Goal: Communication & Community: Answer question/provide support

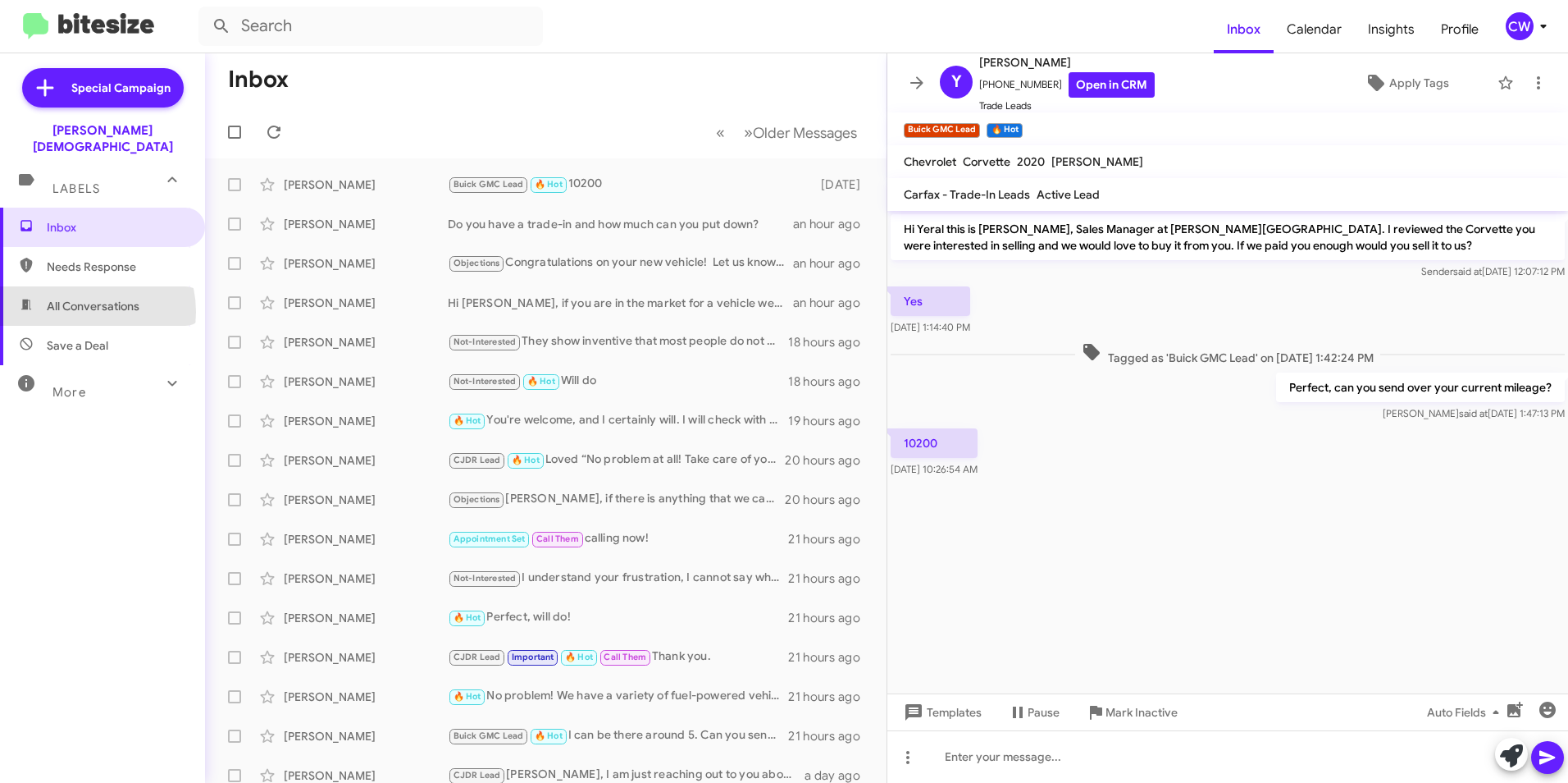
click at [84, 298] on span "All Conversations" at bounding box center [93, 306] width 93 height 16
type input "in:all-conversations"
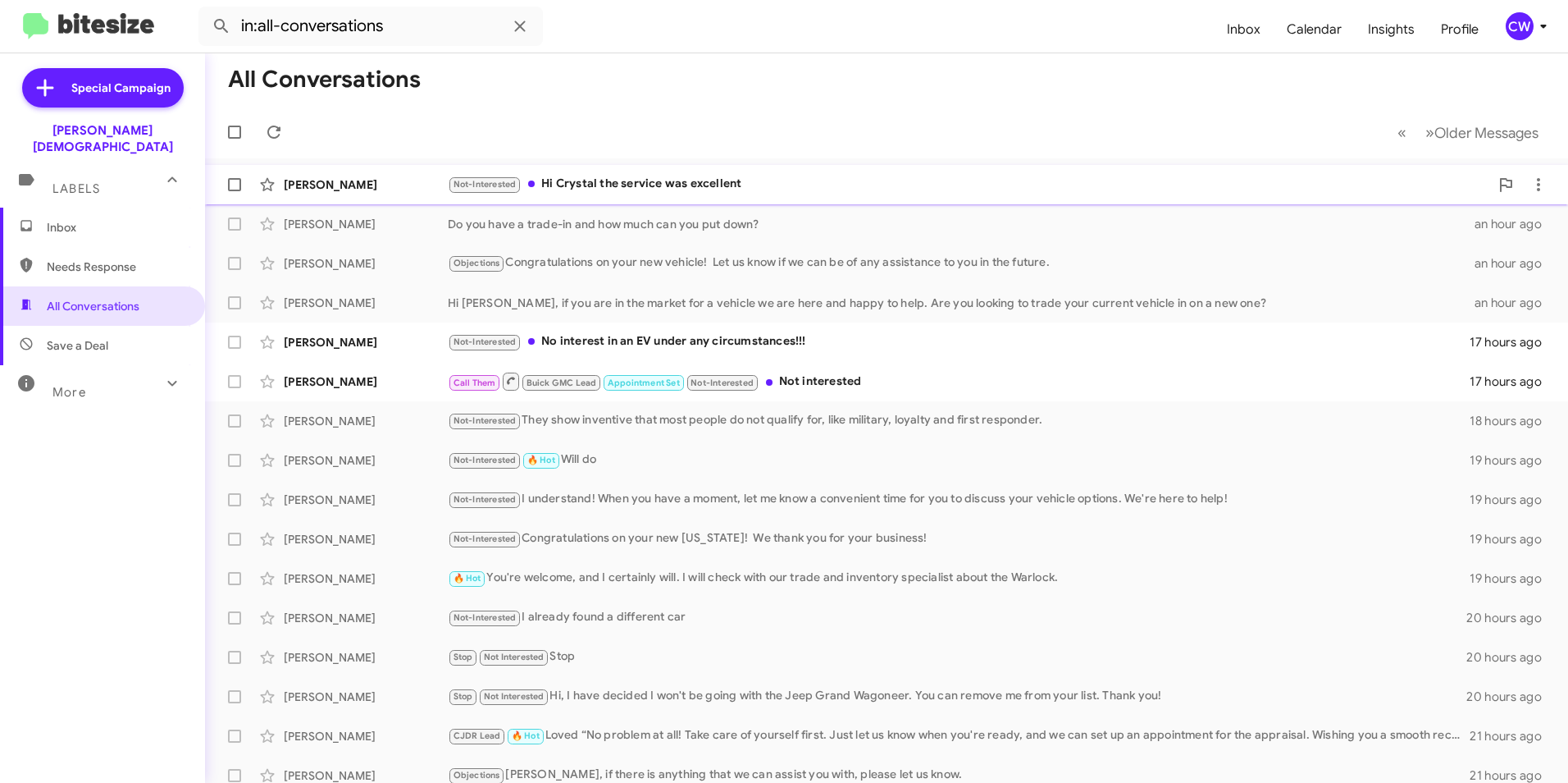
click at [659, 190] on div "Not-Interested Hi Crystal the service was excellent" at bounding box center [969, 183] width 1042 height 19
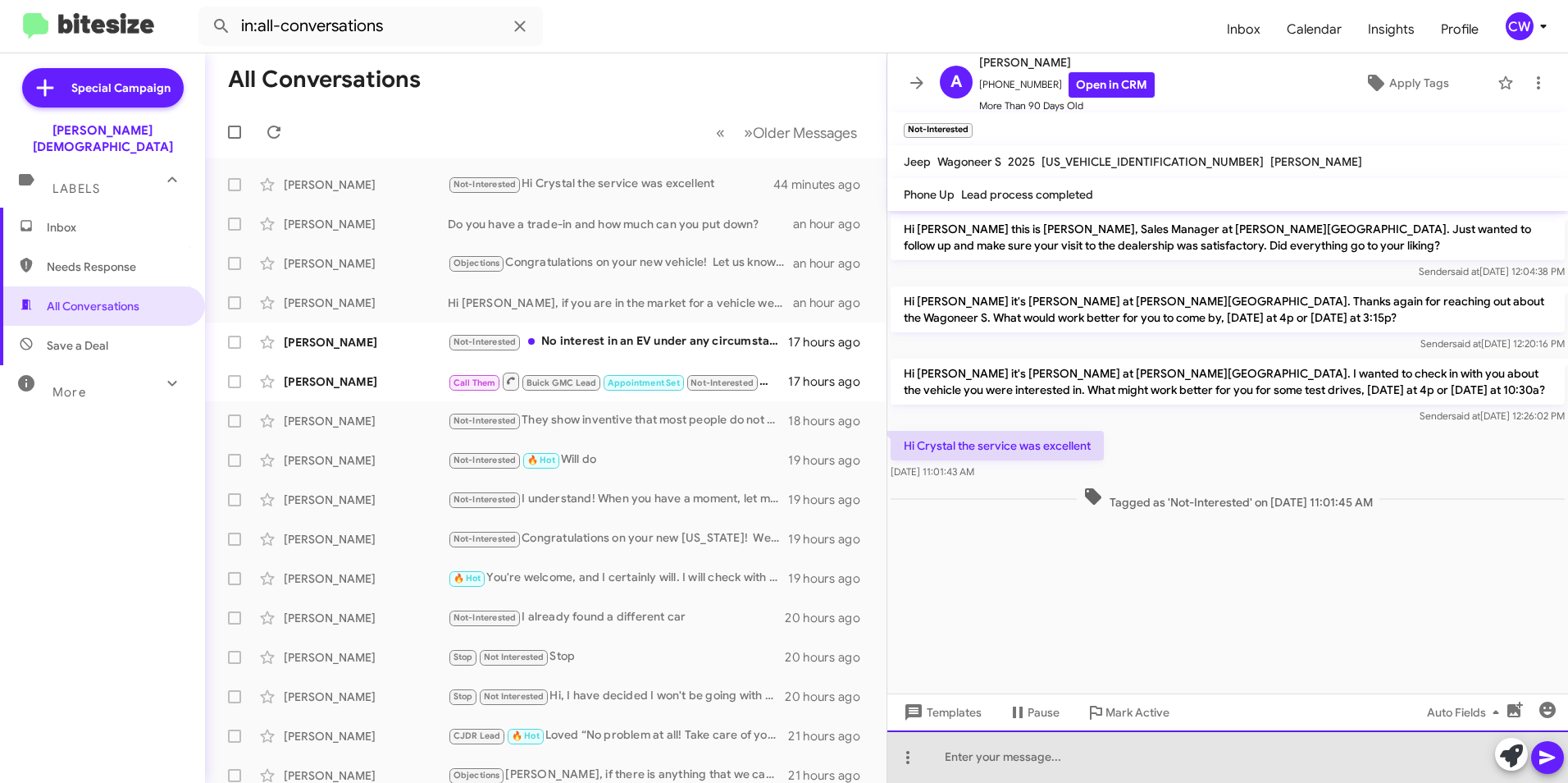
click at [1093, 767] on div at bounding box center [1227, 756] width 681 height 53
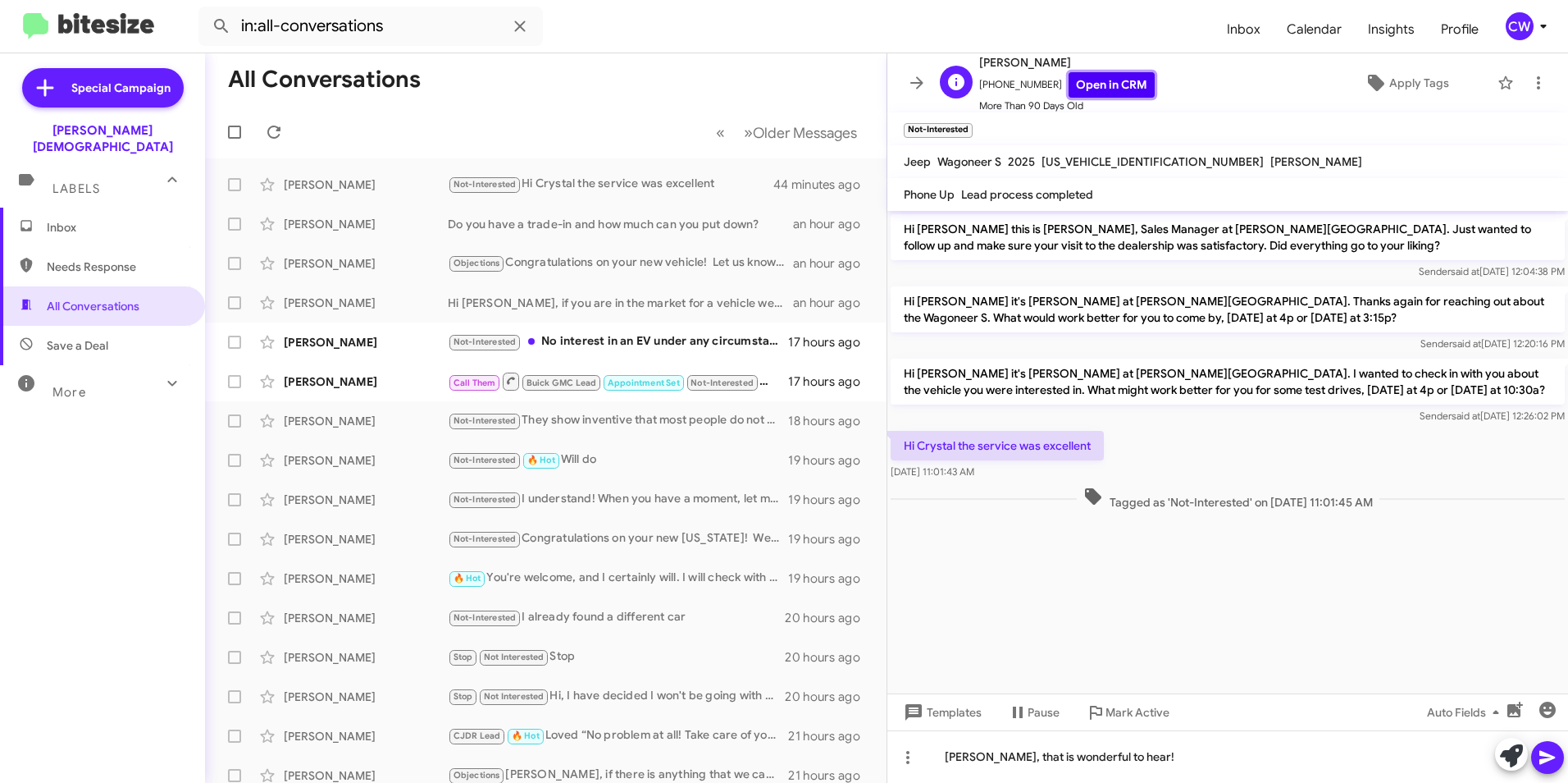
click at [1103, 87] on link "Open in CRM" at bounding box center [1112, 85] width 86 height 25
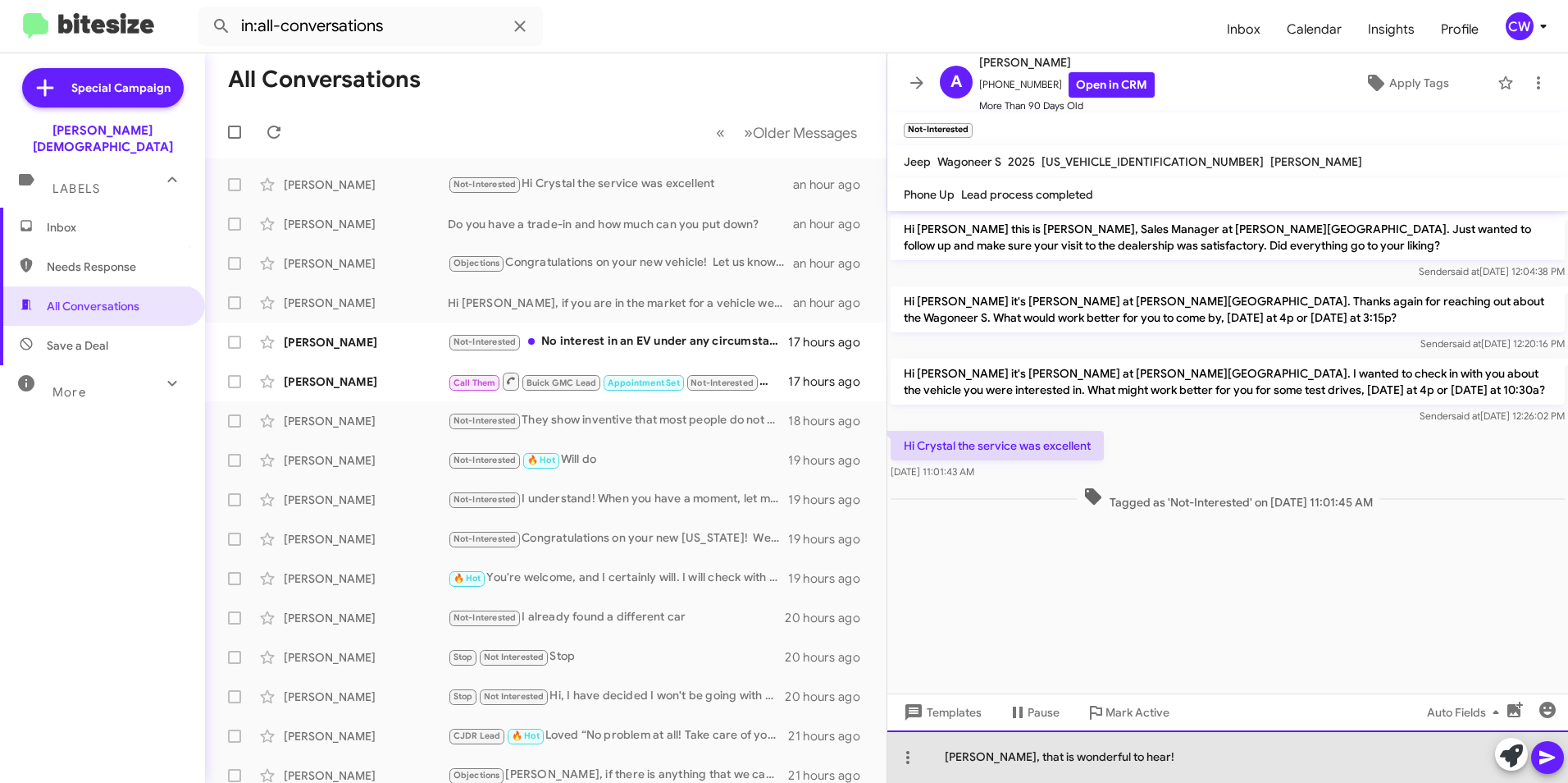
click at [945, 765] on div "[PERSON_NAME], that is wonderful to hear!" at bounding box center [1227, 756] width 681 height 53
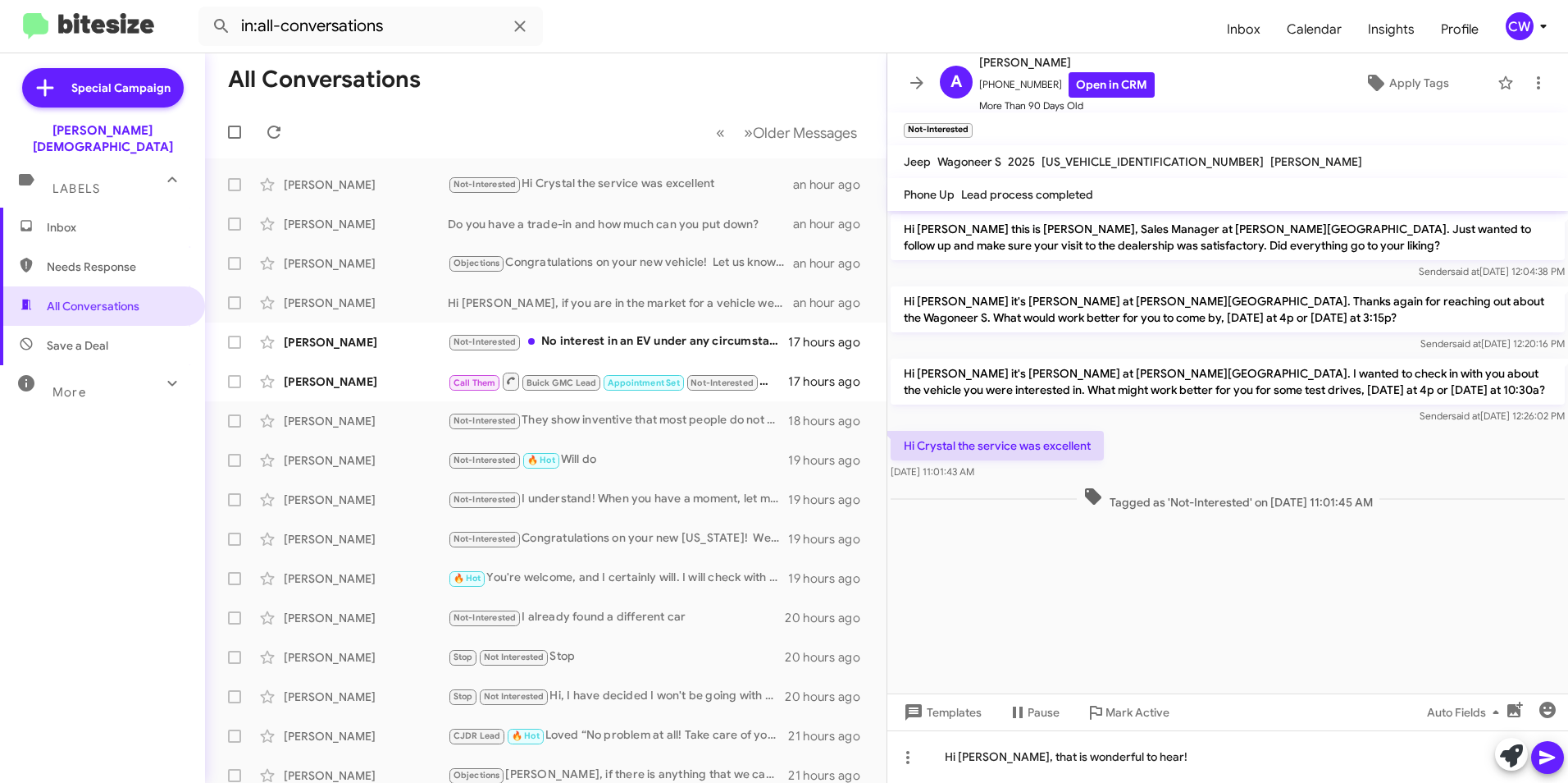
click at [1547, 760] on icon at bounding box center [1547, 758] width 15 height 14
click at [1529, 76] on icon at bounding box center [1538, 83] width 20 height 20
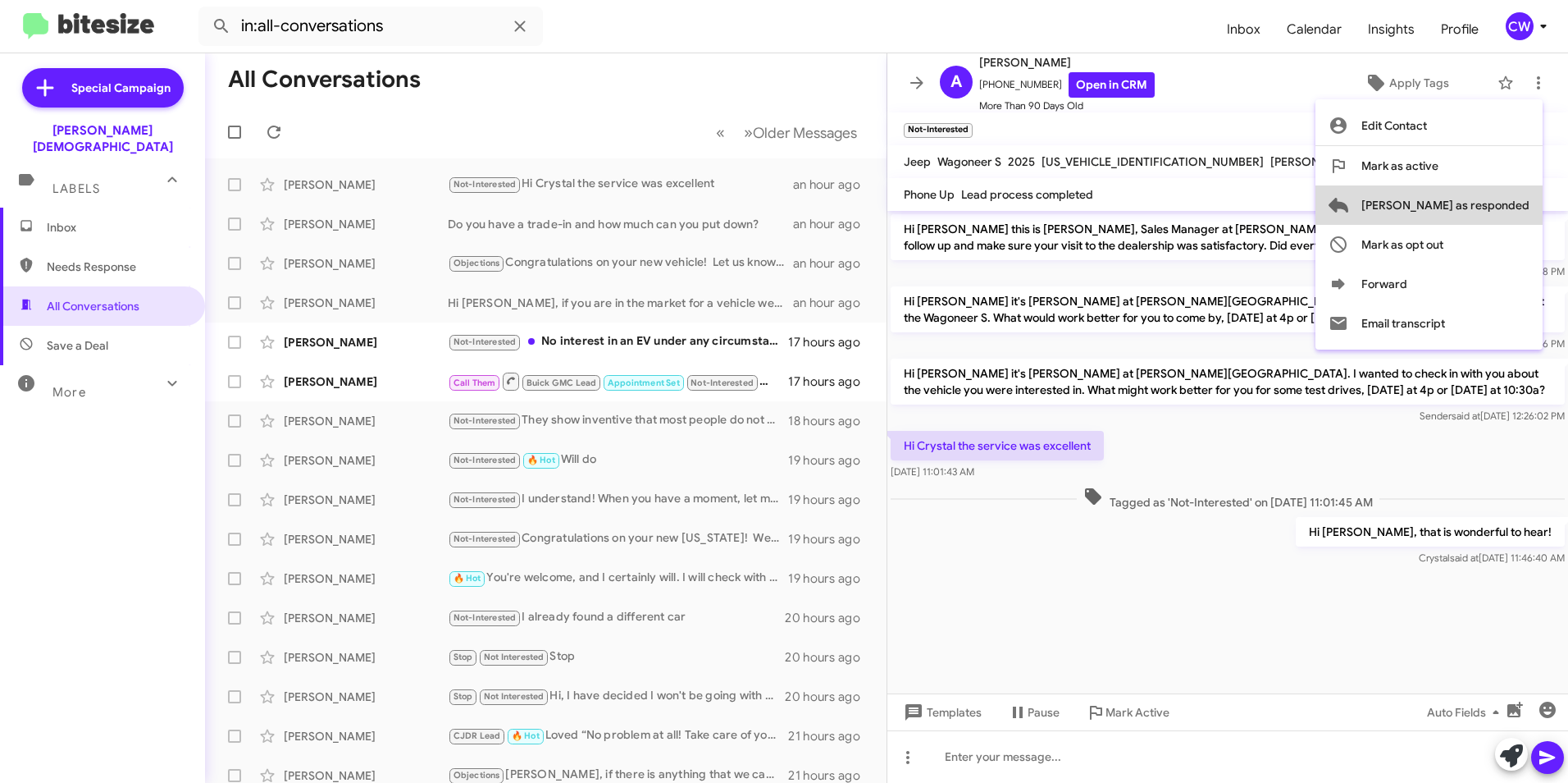
click at [1510, 203] on span "[PERSON_NAME] as responded" at bounding box center [1445, 205] width 168 height 39
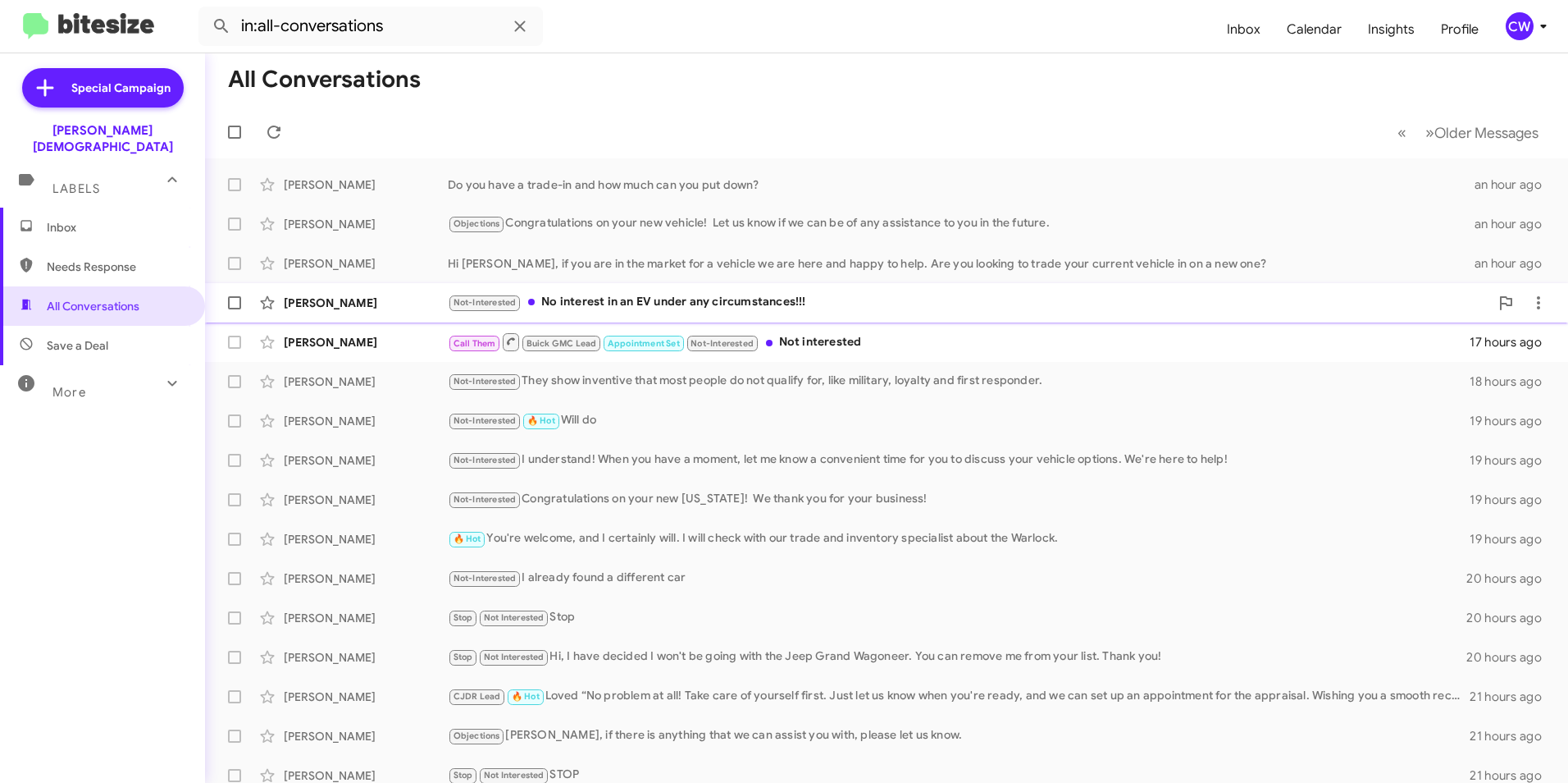
click at [648, 305] on div "Not-Interested No interest in an EV under any circumstances!!!" at bounding box center [969, 302] width 1042 height 19
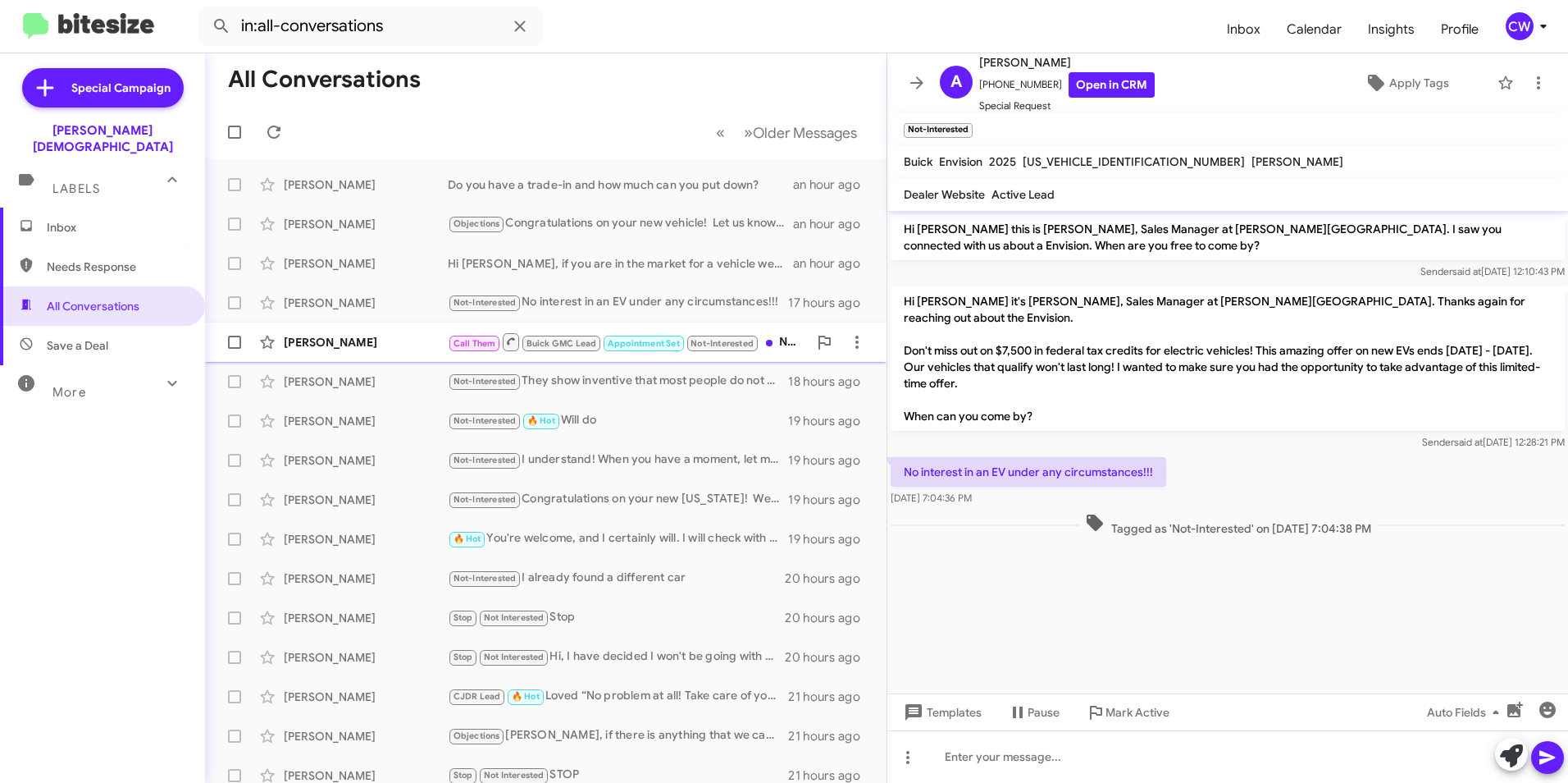
click at [328, 342] on div "[PERSON_NAME]" at bounding box center [365, 342] width 164 height 16
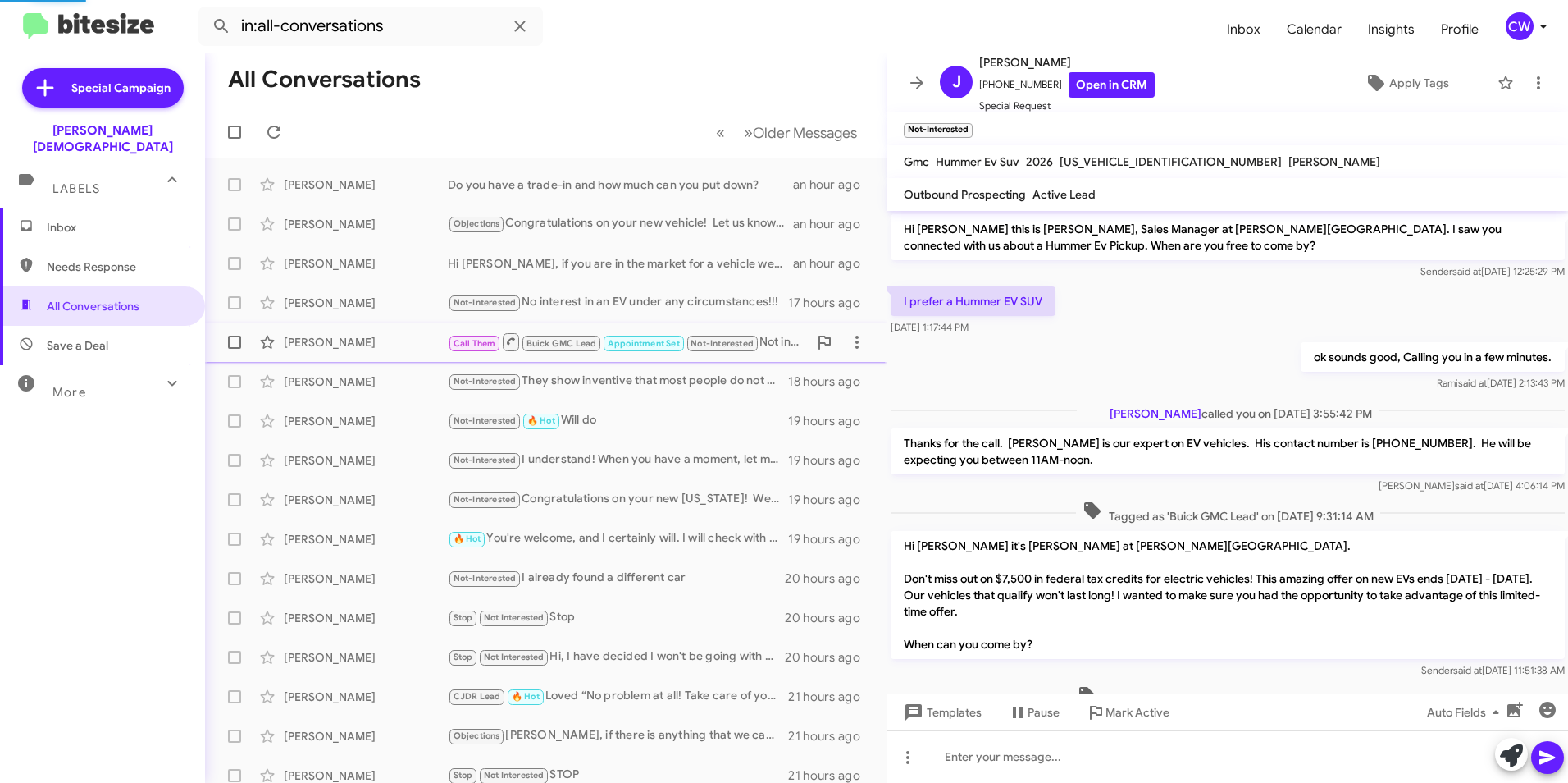
scroll to position [146, 0]
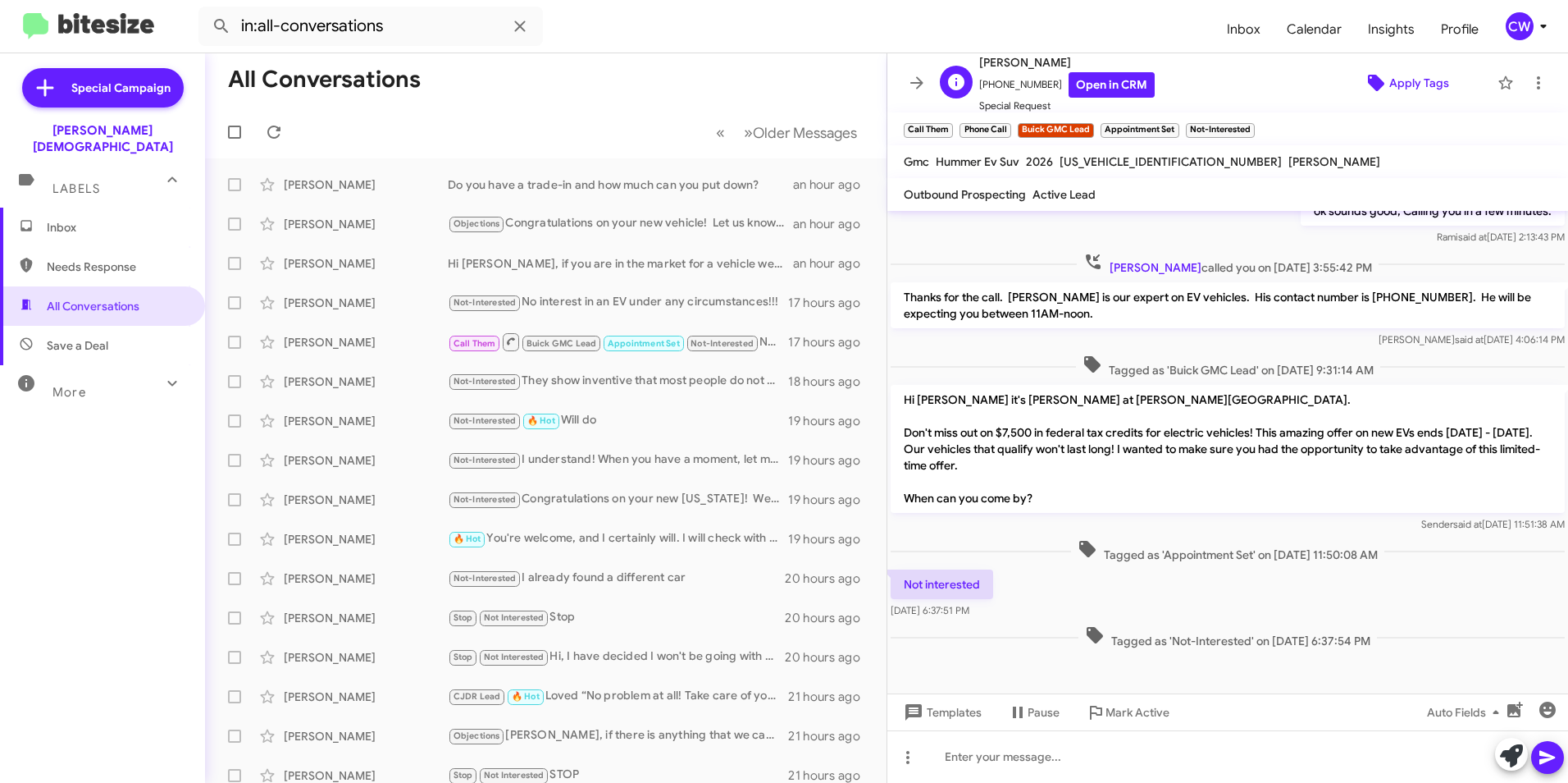
click at [1399, 87] on span "Apply Tags" at bounding box center [1419, 82] width 60 height 30
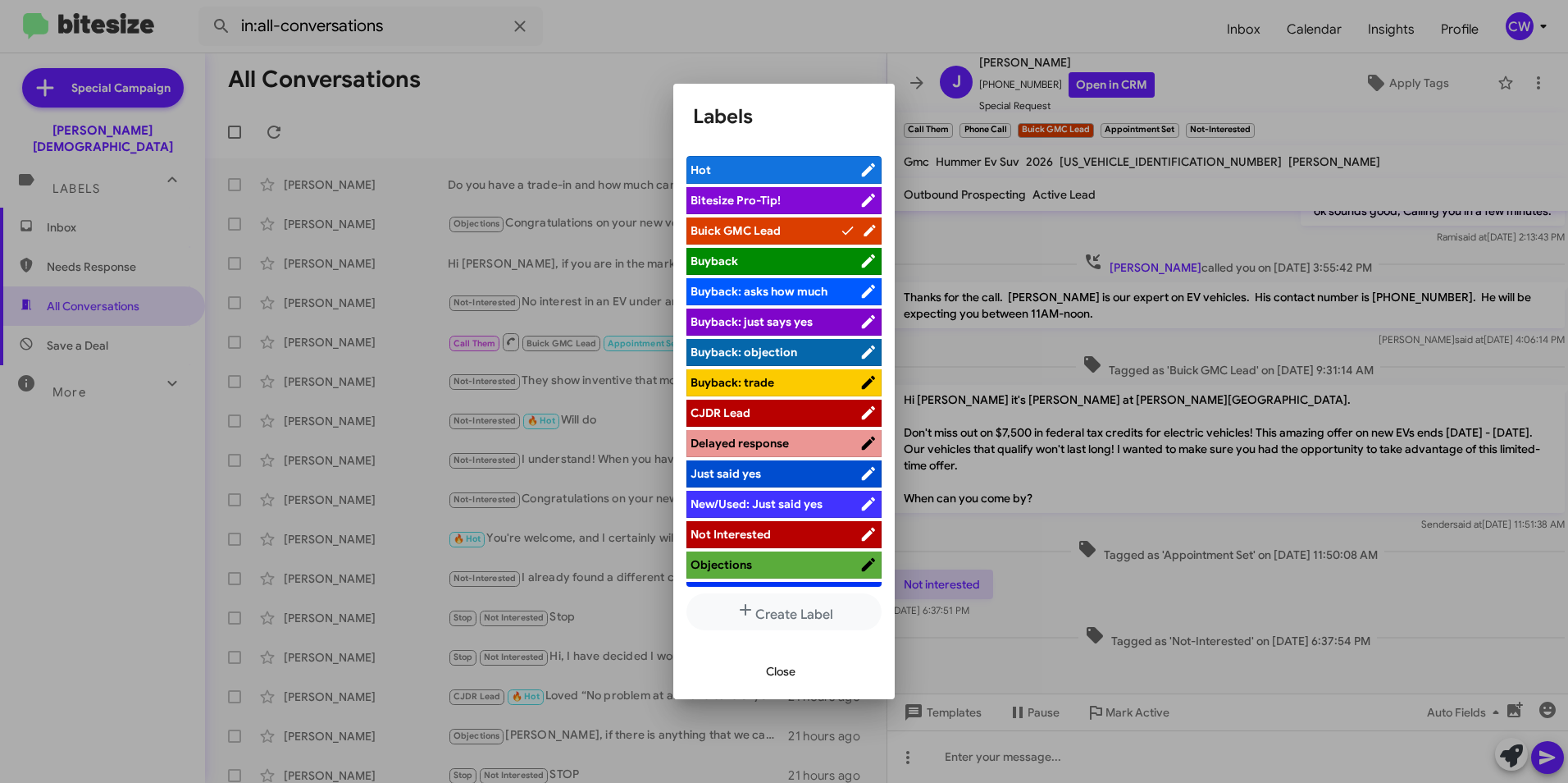
click at [817, 532] on span "Not Interested" at bounding box center [775, 534] width 169 height 16
click at [784, 672] on span "Close" at bounding box center [781, 671] width 30 height 30
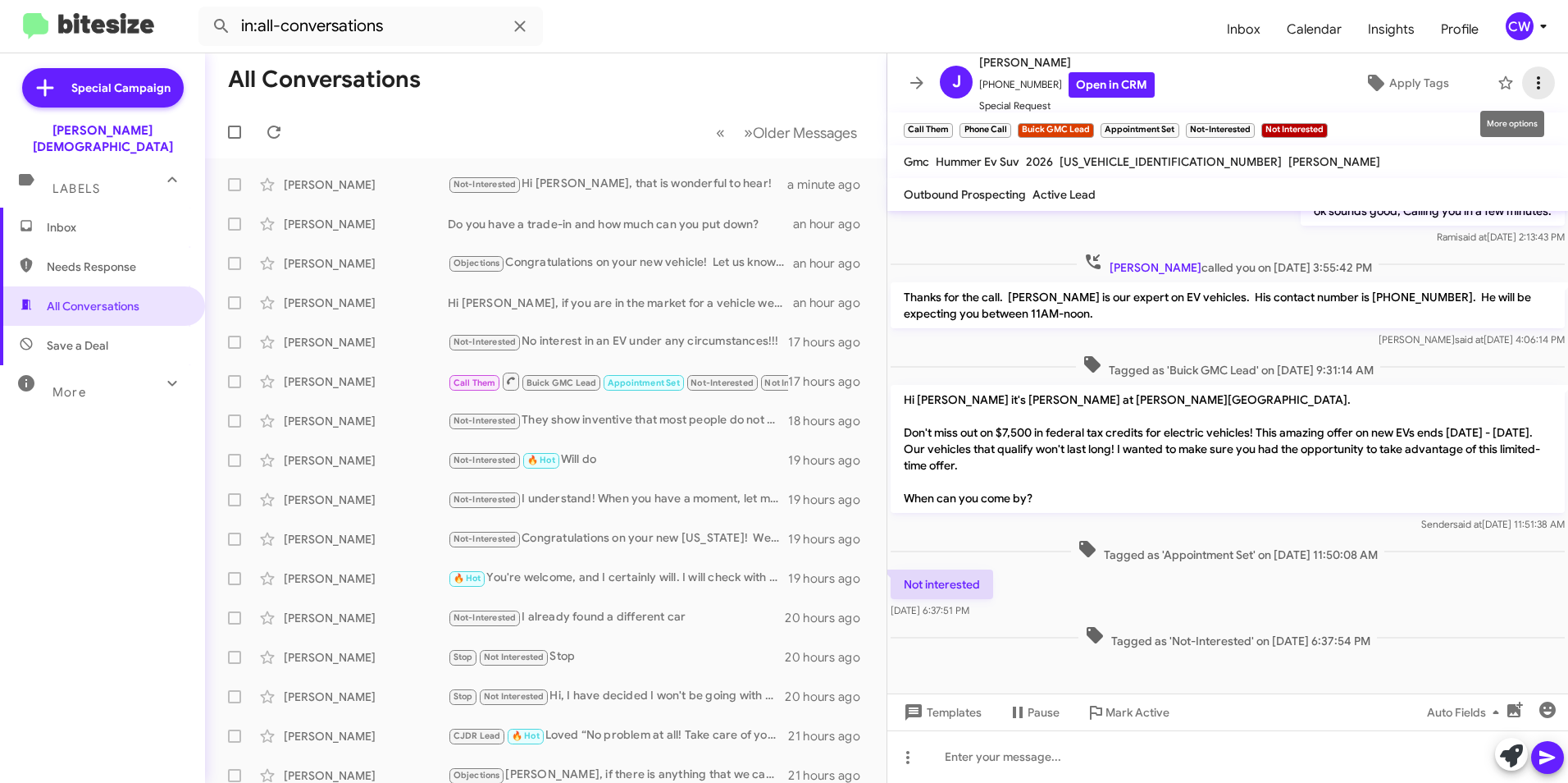
click at [1529, 84] on icon at bounding box center [1538, 83] width 20 height 20
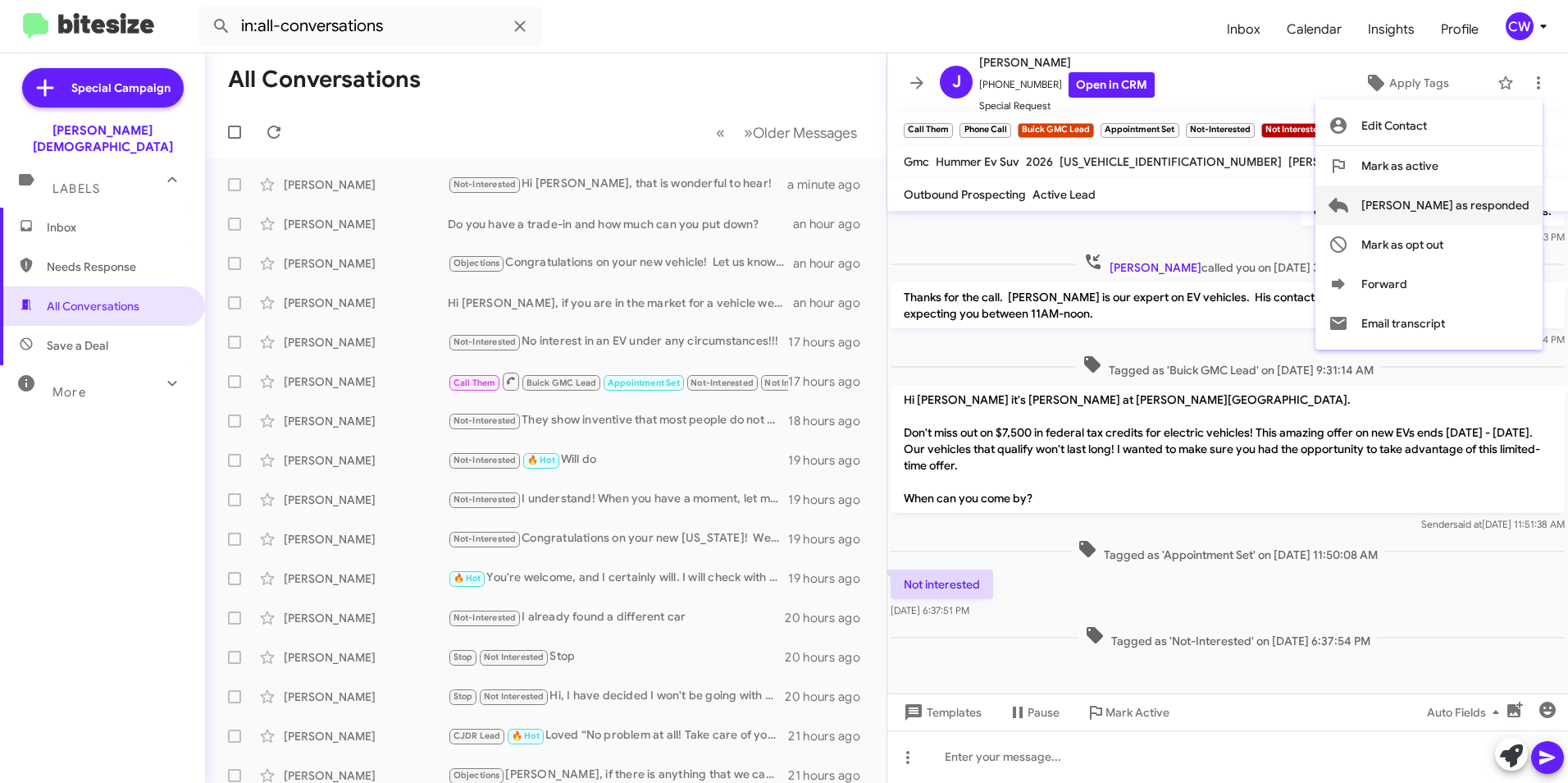
click at [1511, 213] on span "[PERSON_NAME] as responded" at bounding box center [1445, 205] width 168 height 39
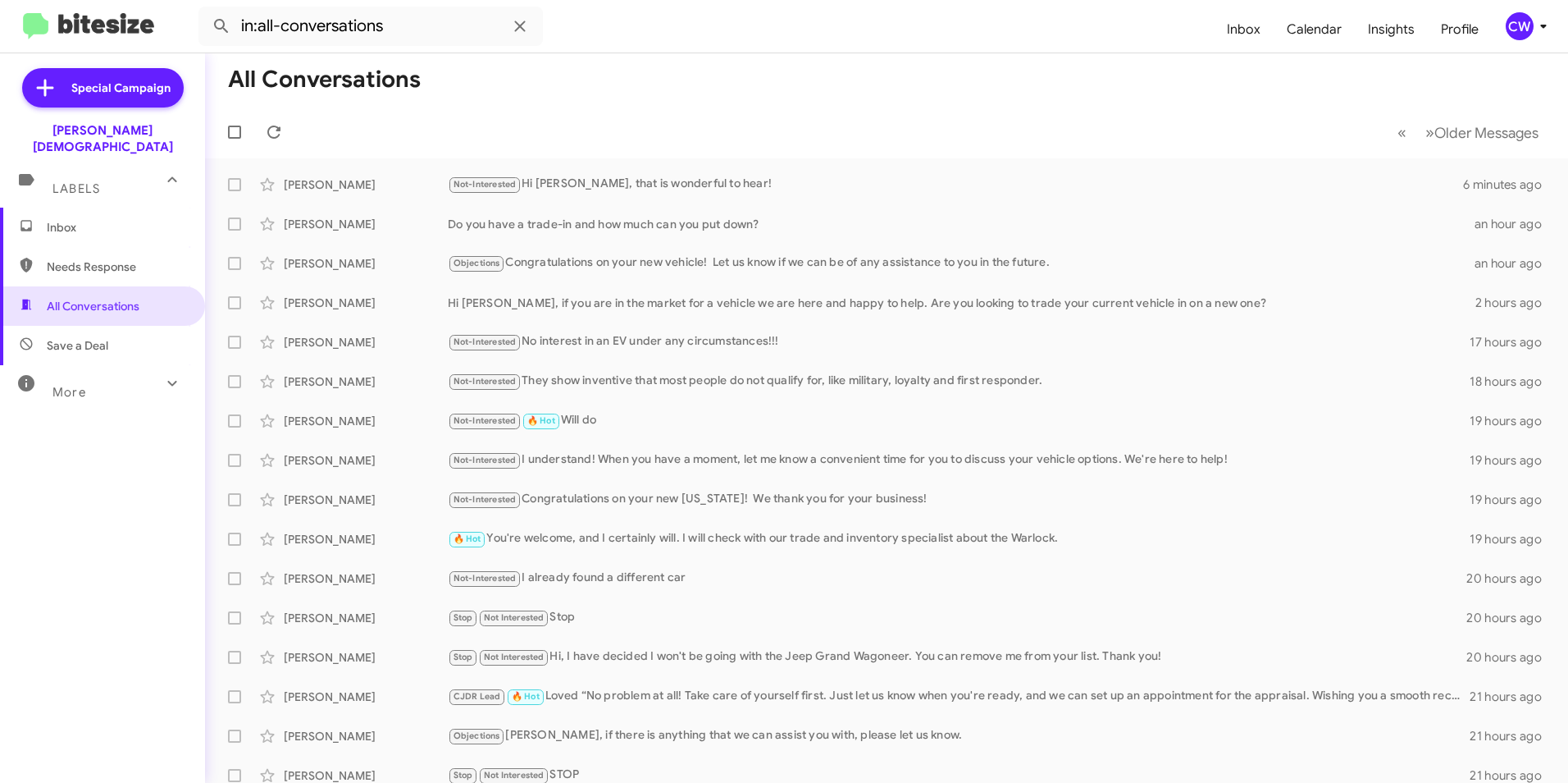
click at [68, 219] on span "Inbox" at bounding box center [116, 227] width 140 height 16
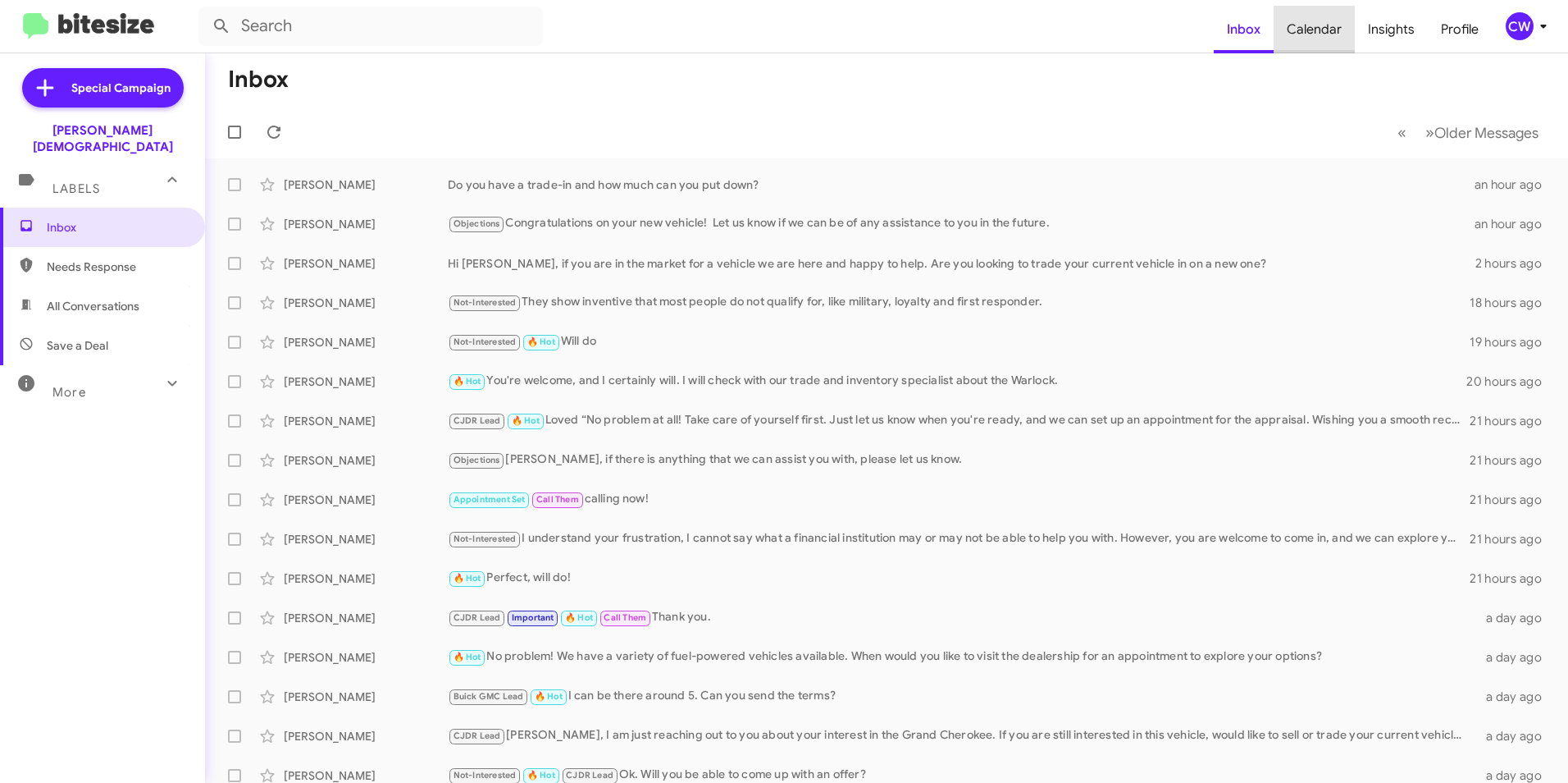
click at [1325, 31] on span "Calendar" at bounding box center [1314, 29] width 81 height 47
